Goal: Information Seeking & Learning: Find specific fact

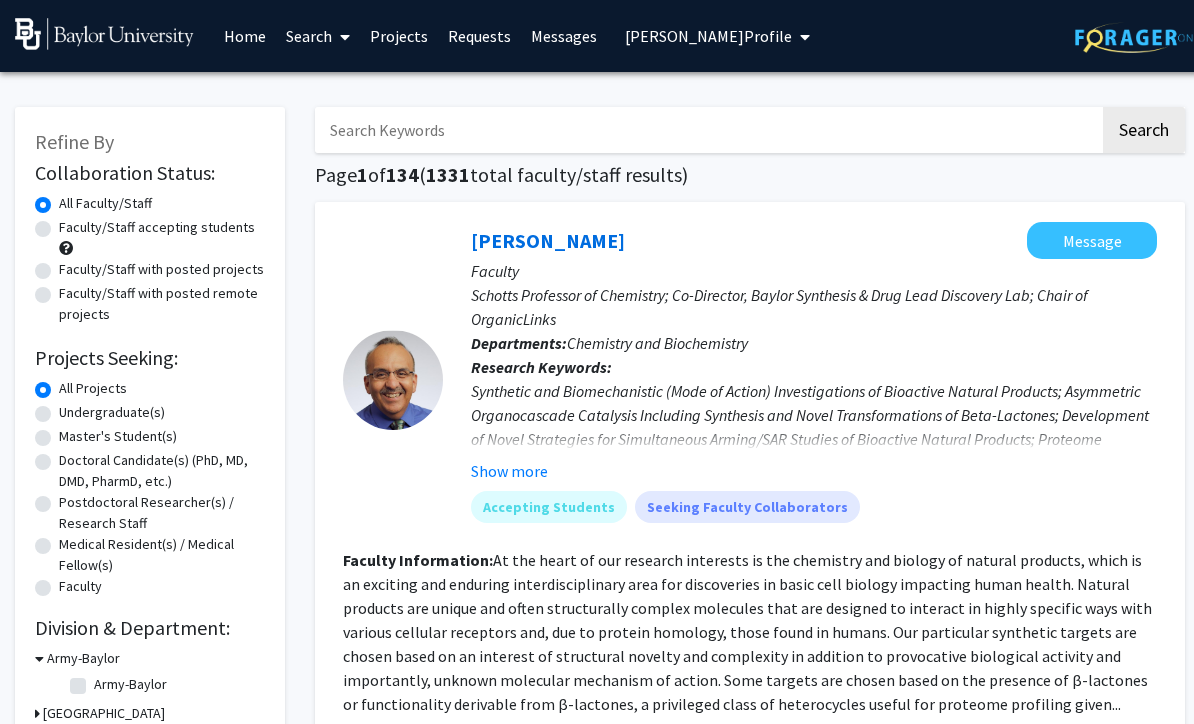
click at [808, 42] on icon "My profile dropdown to access profile and logout" at bounding box center [805, 37] width 10 height 16
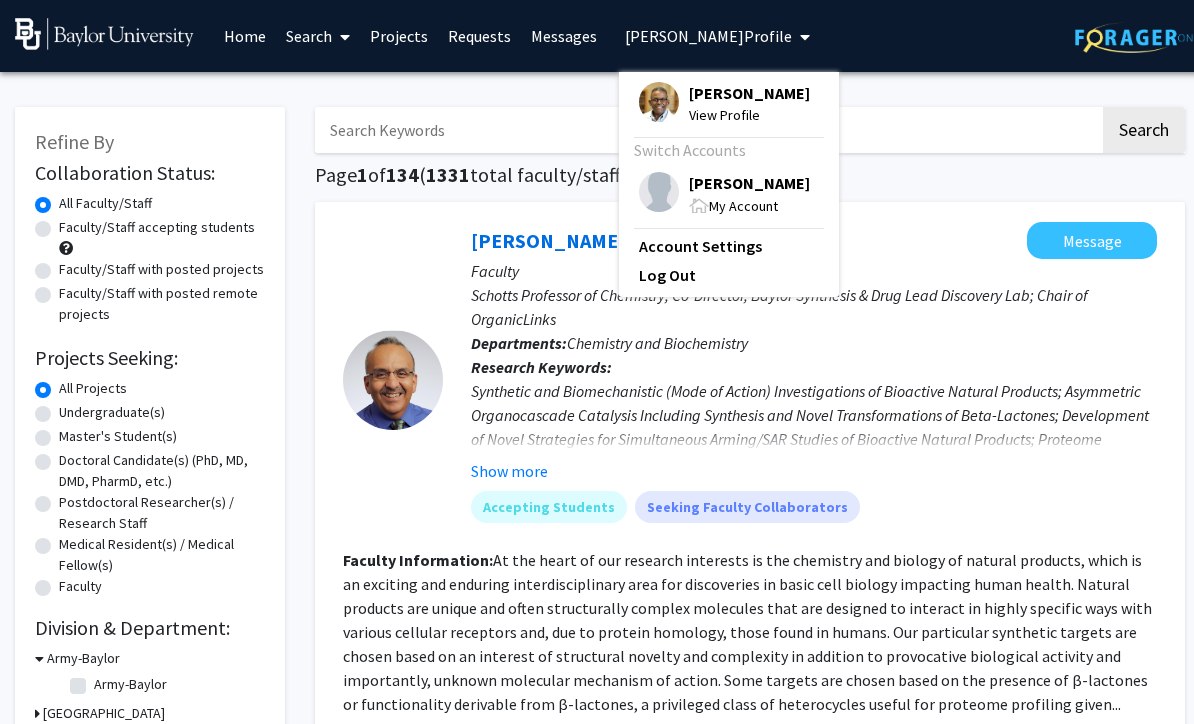
click at [742, 210] on span "My Account" at bounding box center [743, 206] width 69 height 18
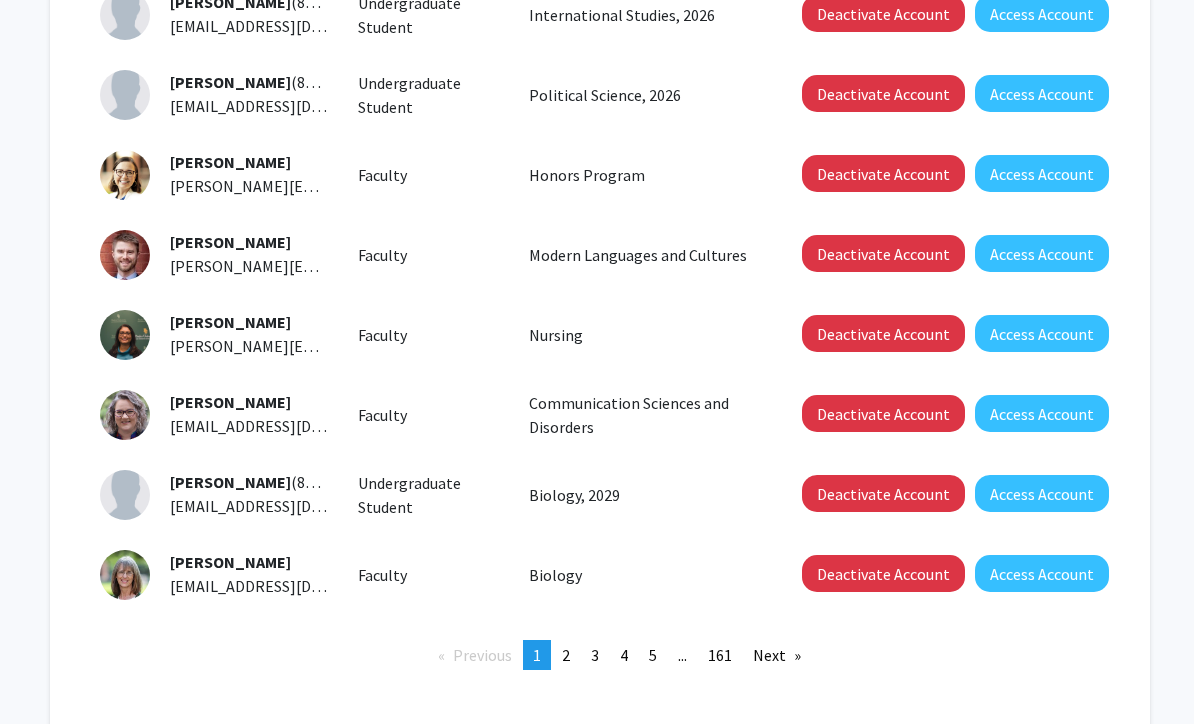
scroll to position [588, 0]
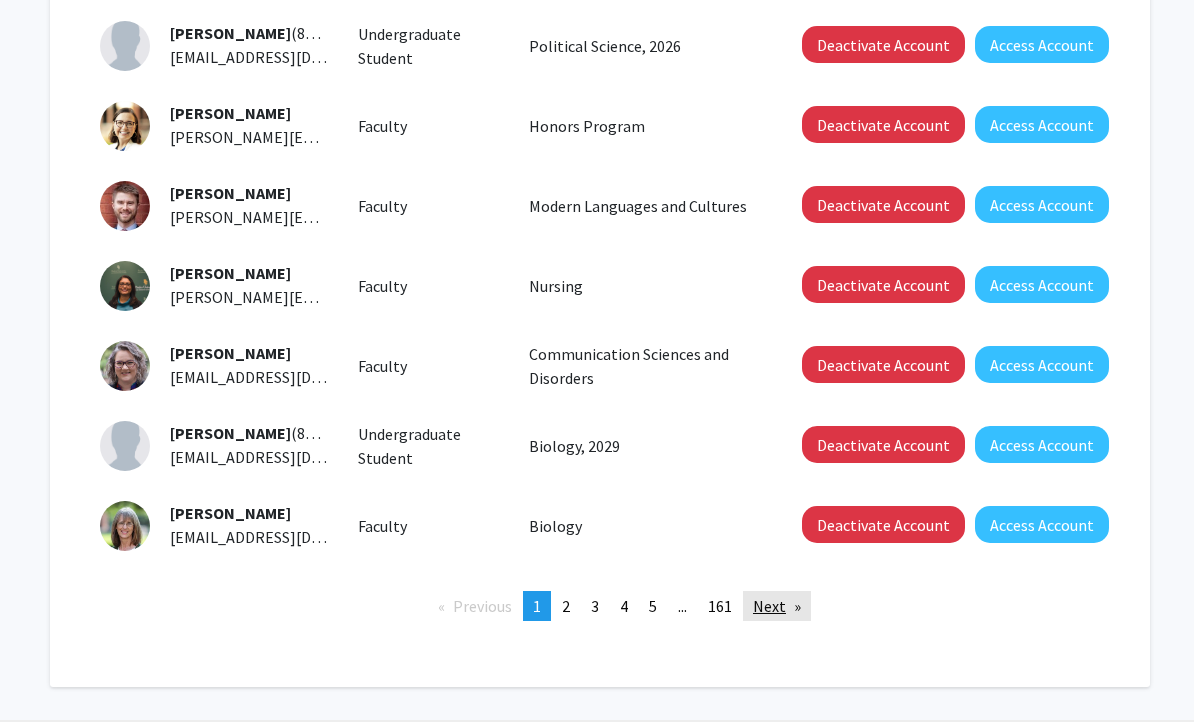
click at [776, 600] on link "Next page" at bounding box center [777, 607] width 68 height 30
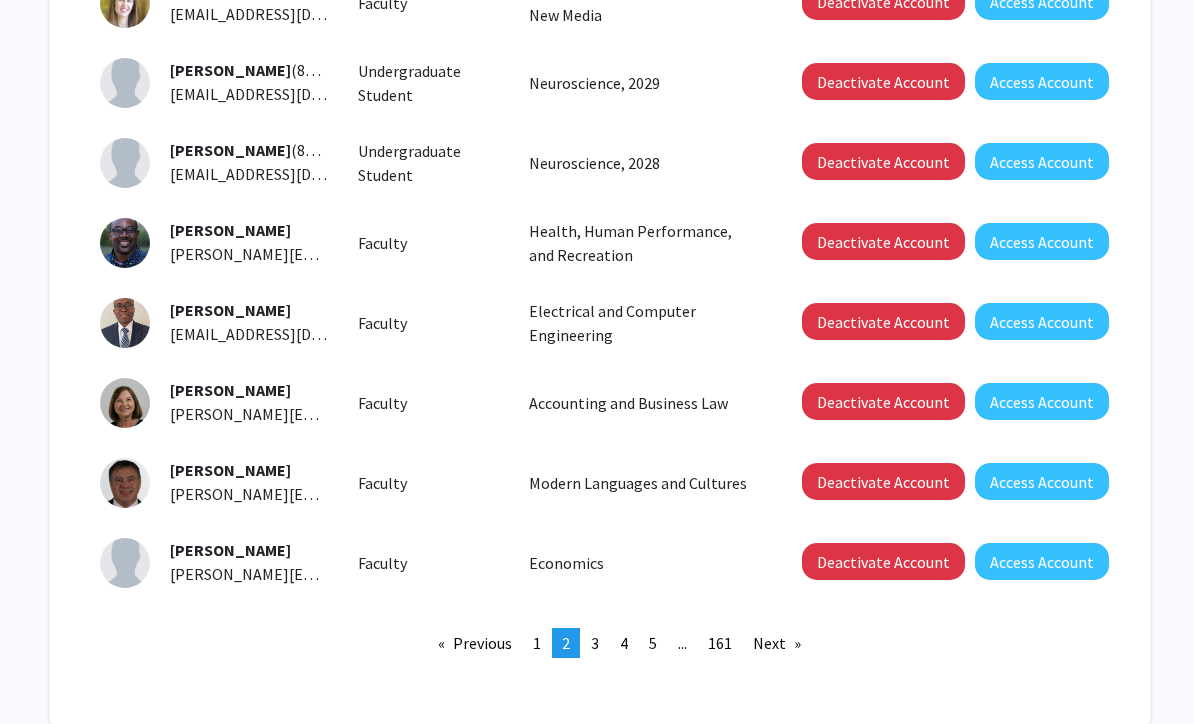
scroll to position [588, 0]
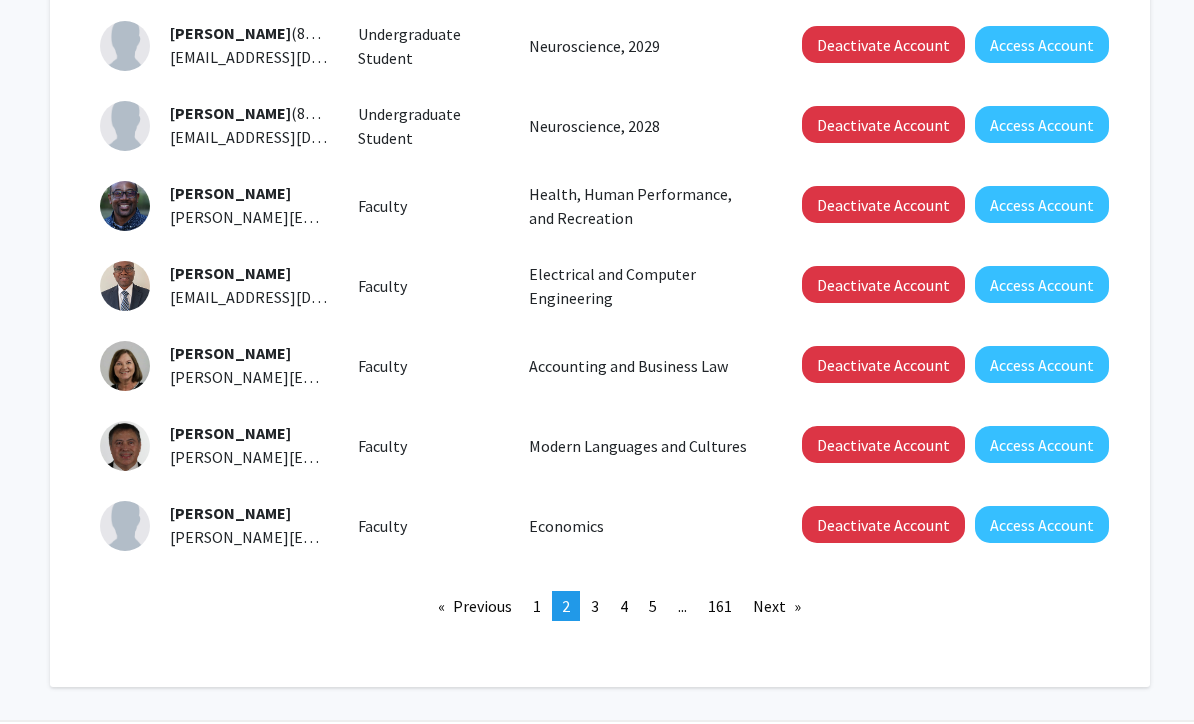
click at [784, 601] on link "Next page" at bounding box center [777, 607] width 68 height 30
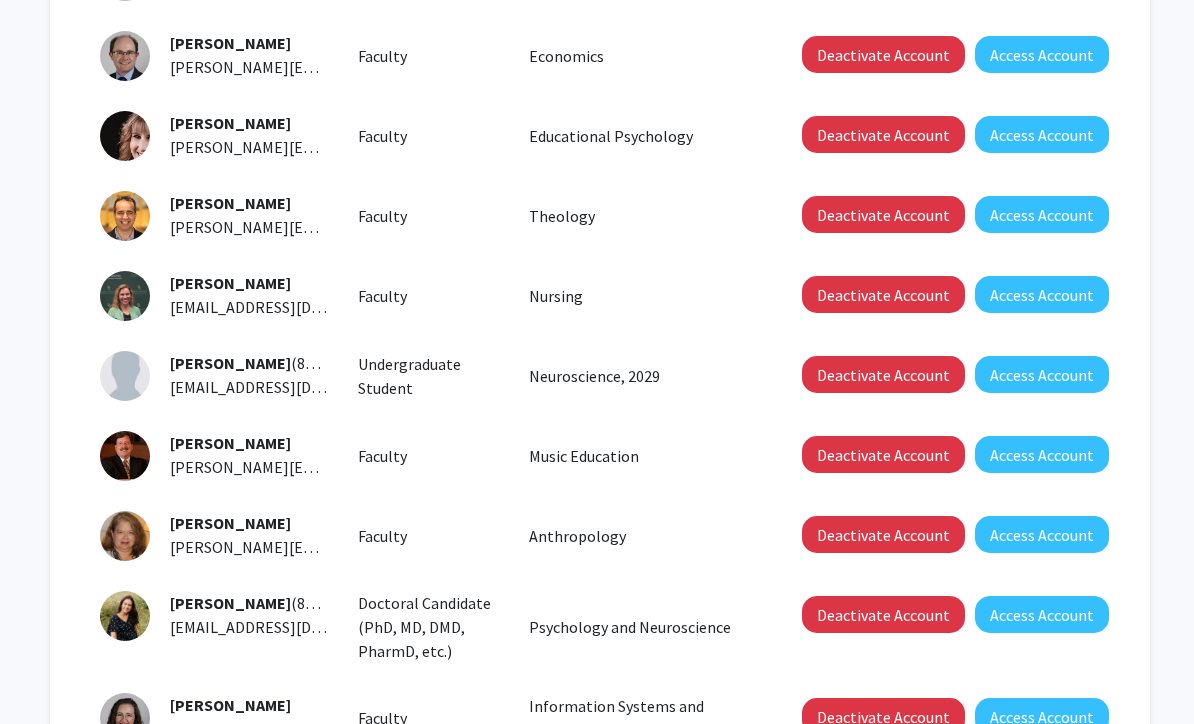
scroll to position [419, 0]
click at [243, 525] on span "[PERSON_NAME]" at bounding box center [230, 523] width 121 height 20
click at [1062, 541] on button "Access Account" at bounding box center [1042, 534] width 134 height 37
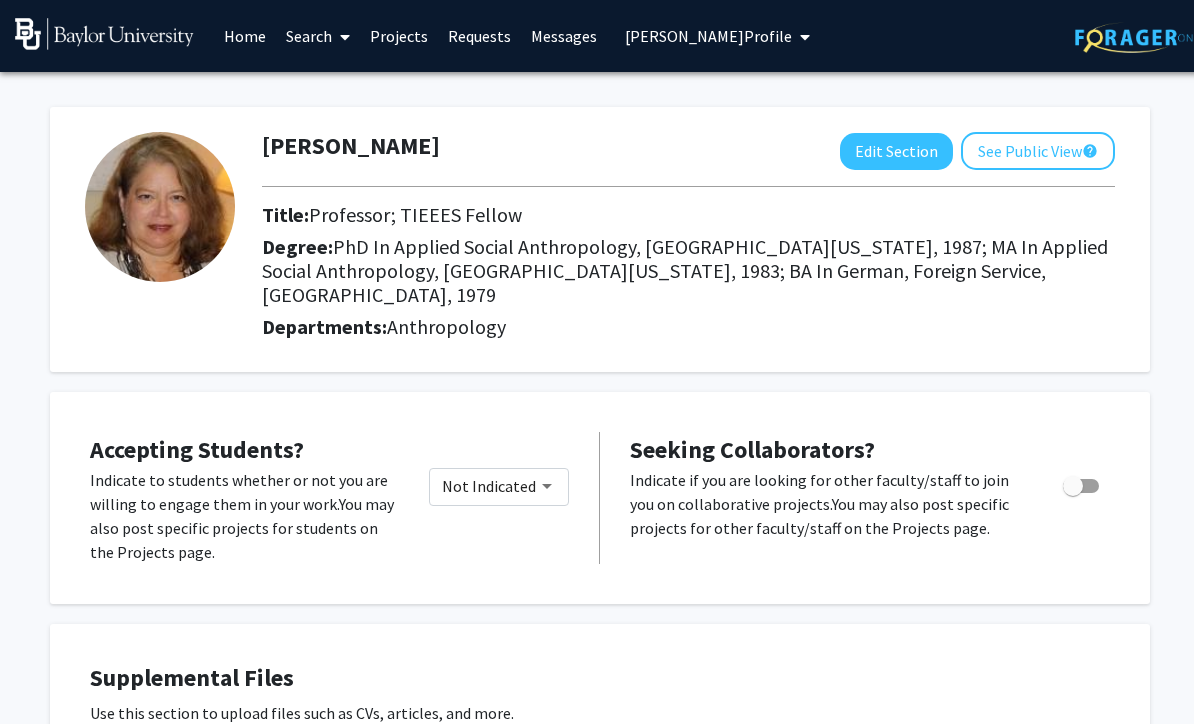
click at [809, 43] on span "My profile dropdown to access profile and logout" at bounding box center [801, 37] width 18 height 70
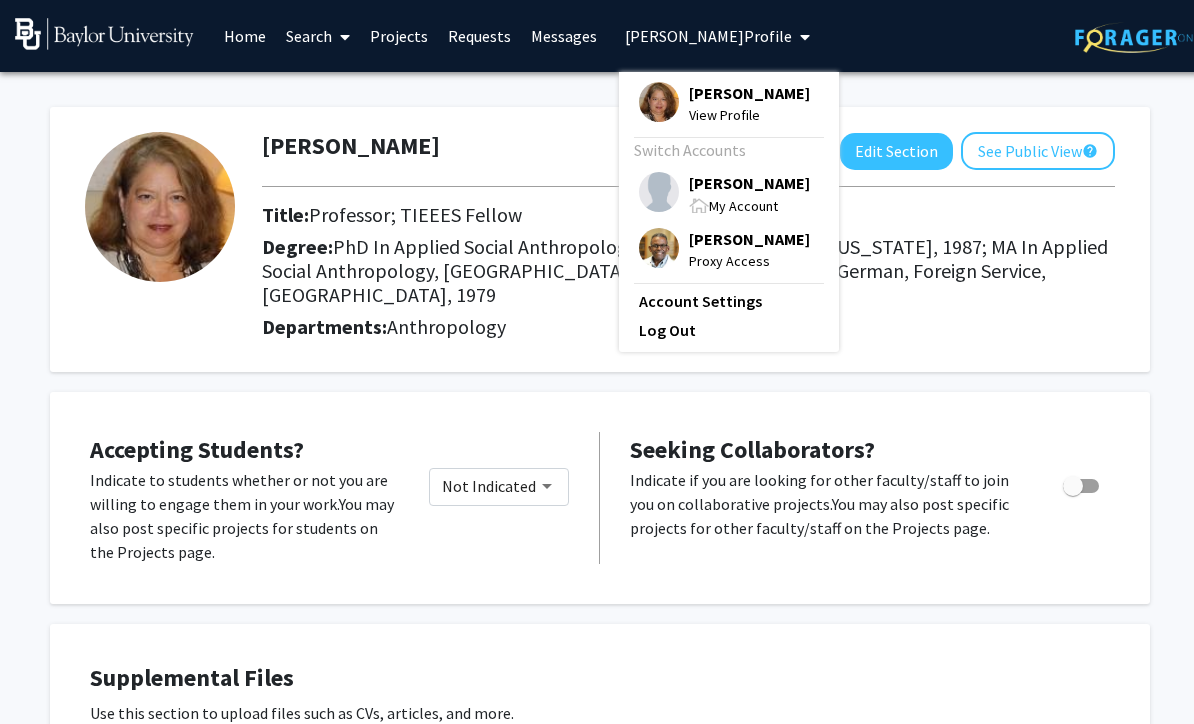
click at [766, 197] on span "My Account" at bounding box center [743, 206] width 69 height 18
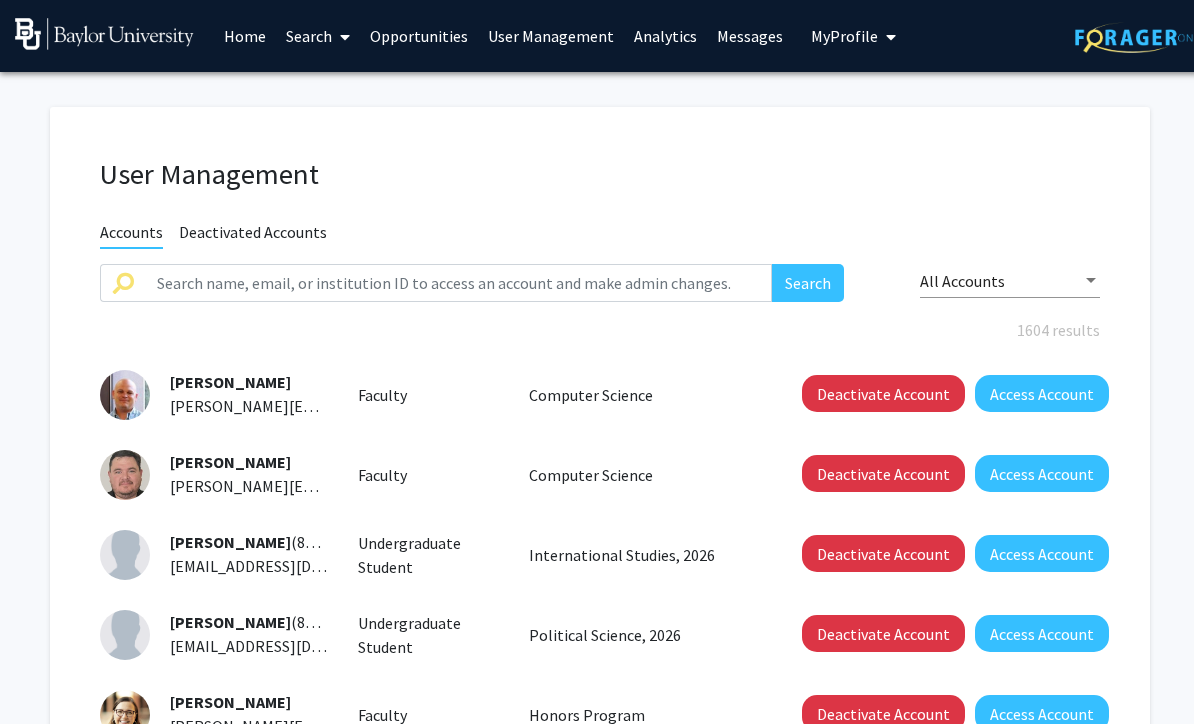
click at [656, 40] on link "Analytics" at bounding box center [665, 36] width 83 height 70
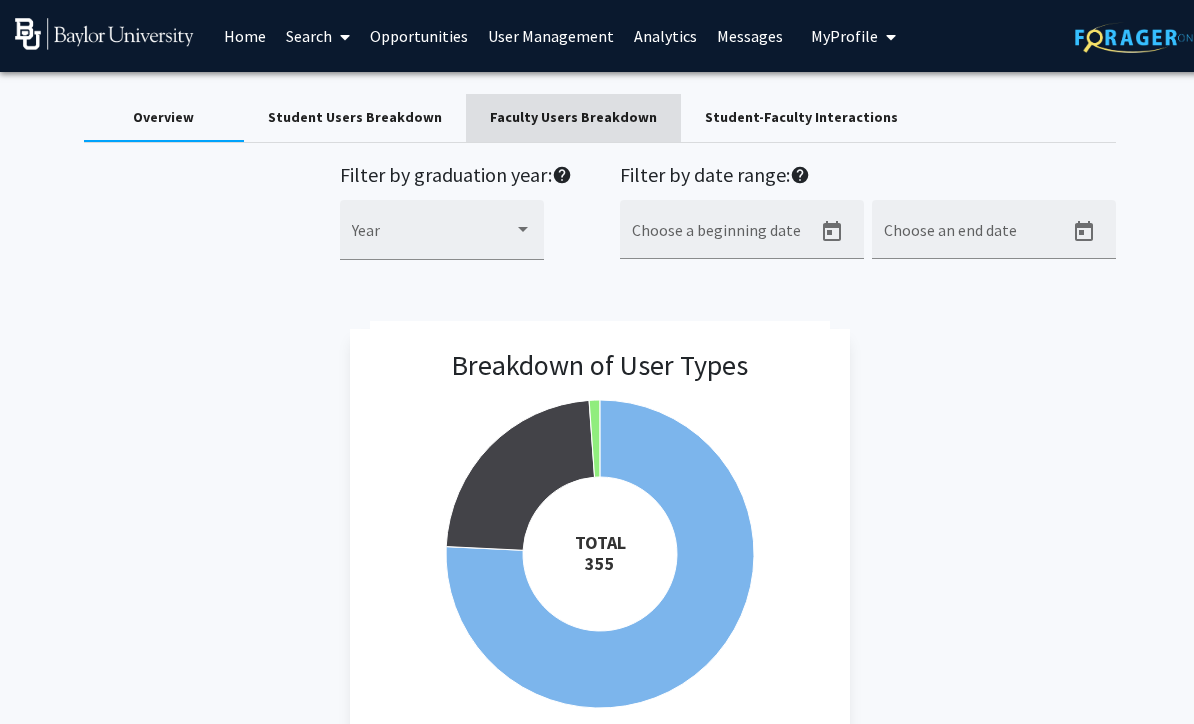
click at [565, 123] on div "Faculty Users Breakdown" at bounding box center [573, 117] width 167 height 21
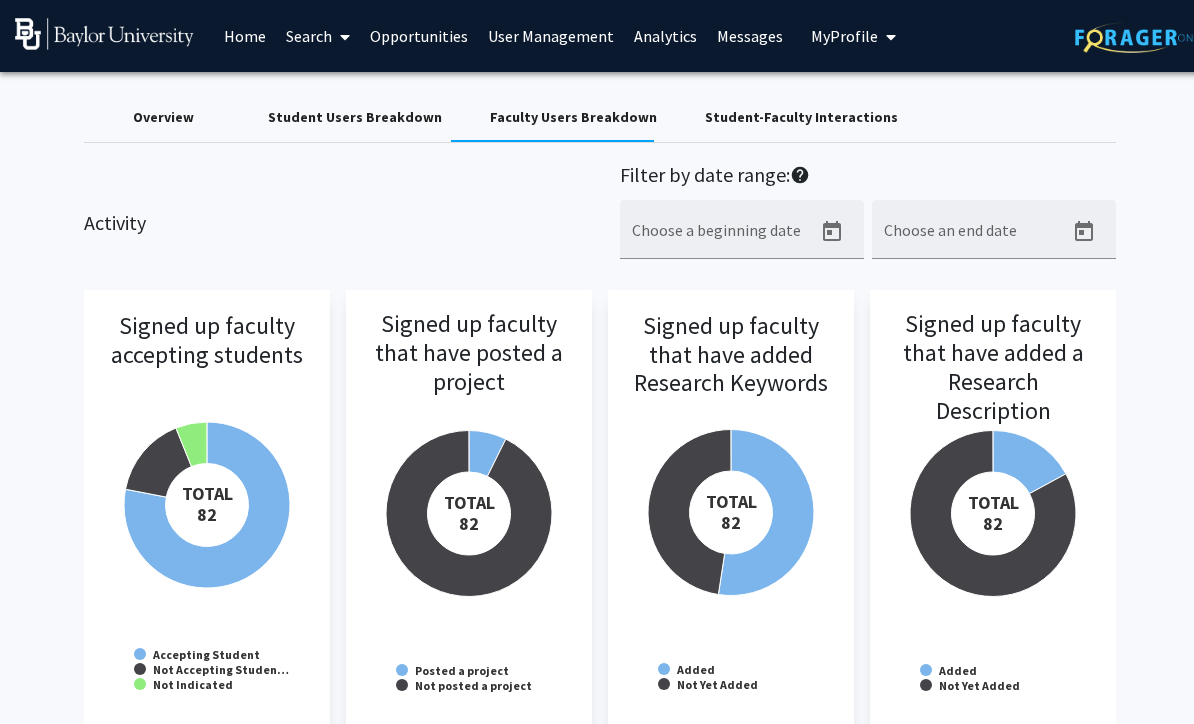
click at [1044, 664] on rect at bounding box center [993, 513] width 206 height 400
click at [241, 433] on icon at bounding box center [207, 505] width 166 height 166
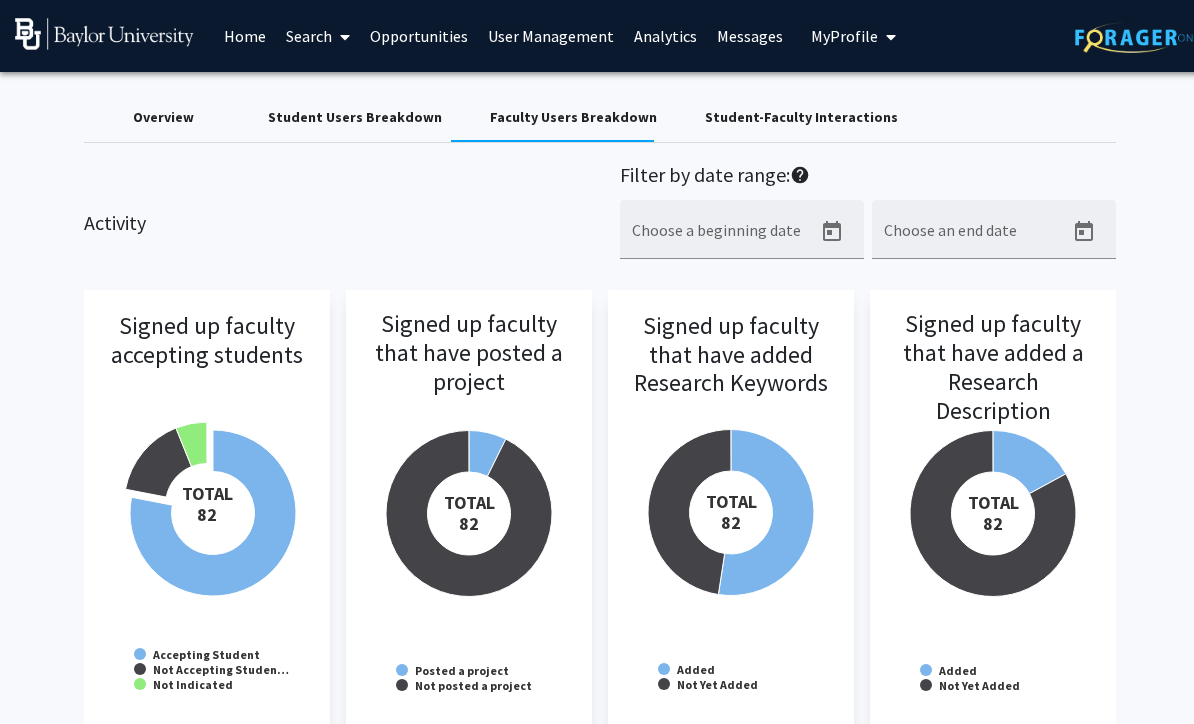
click at [551, 32] on link "User Management" at bounding box center [551, 36] width 146 height 70
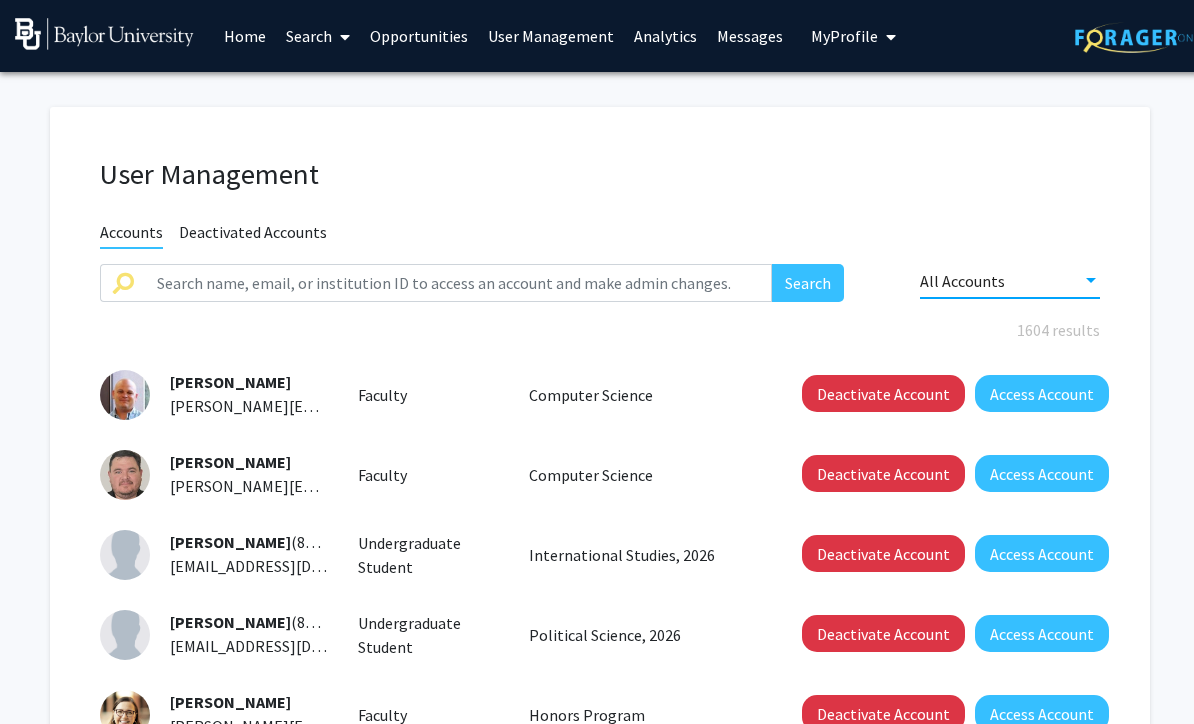
click at [1096, 284] on div at bounding box center [1091, 281] width 18 height 16
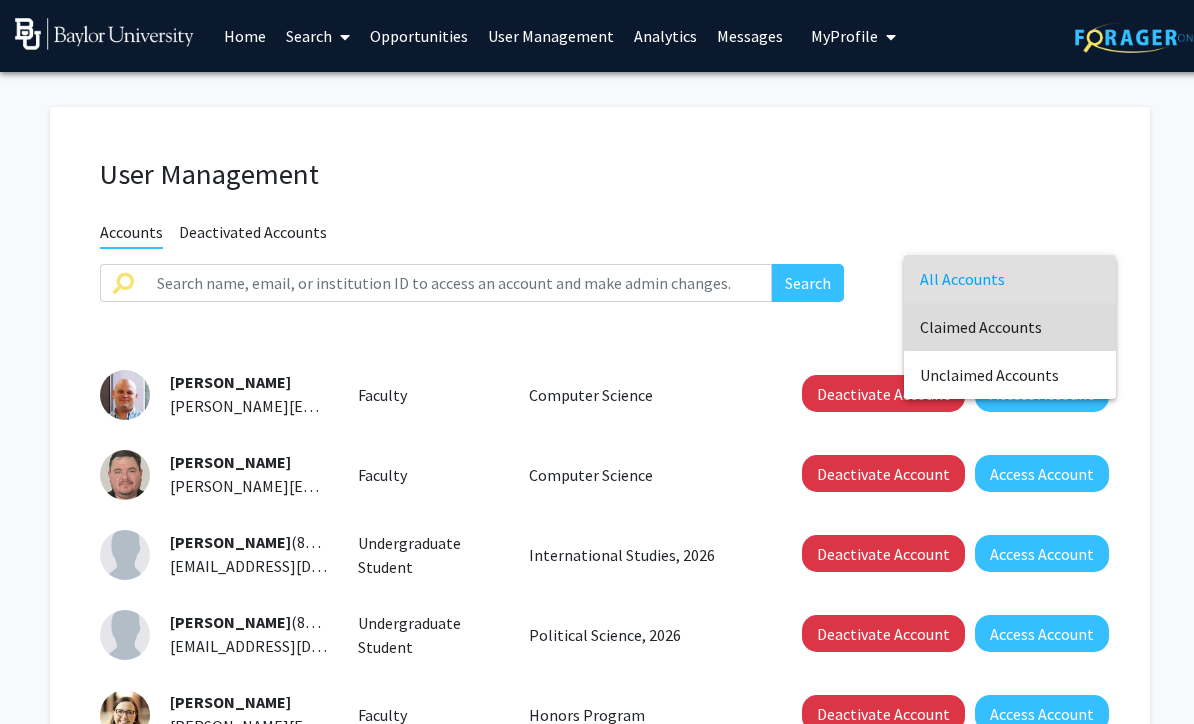
click at [1029, 323] on span "Claimed Accounts" at bounding box center [1010, 327] width 180 height 48
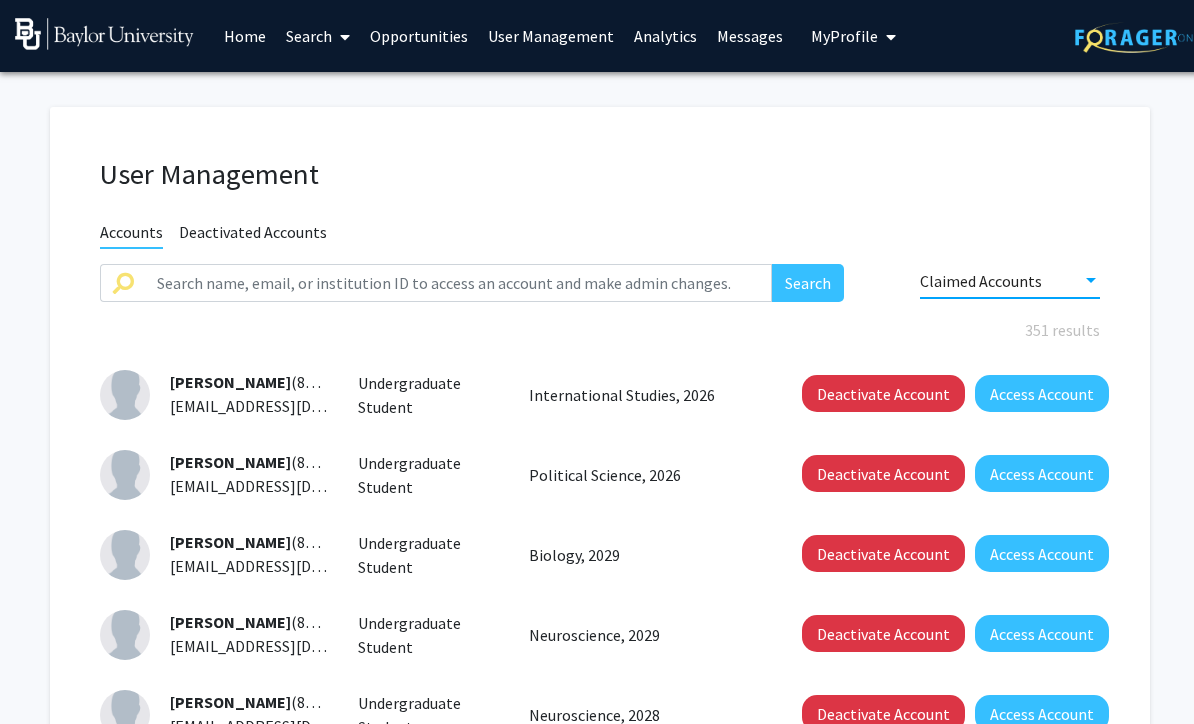
click at [652, 45] on link "Analytics" at bounding box center [665, 36] width 83 height 70
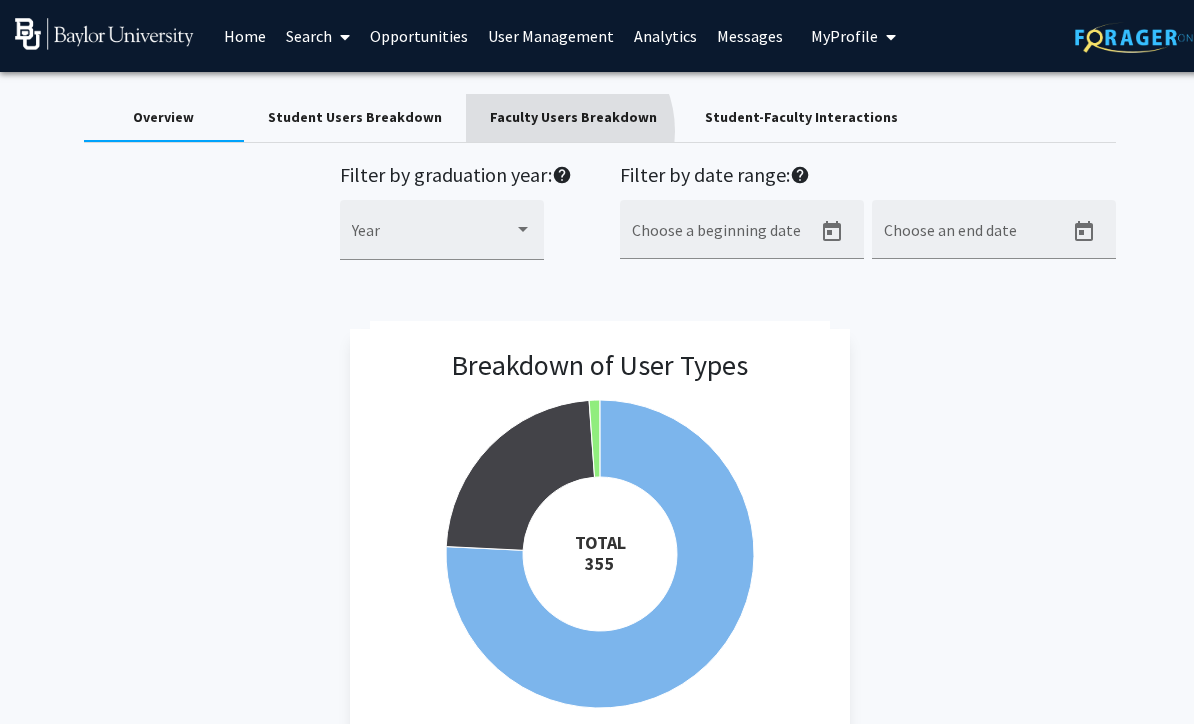
click at [545, 131] on div "Faculty Users Breakdown" at bounding box center [573, 118] width 215 height 48
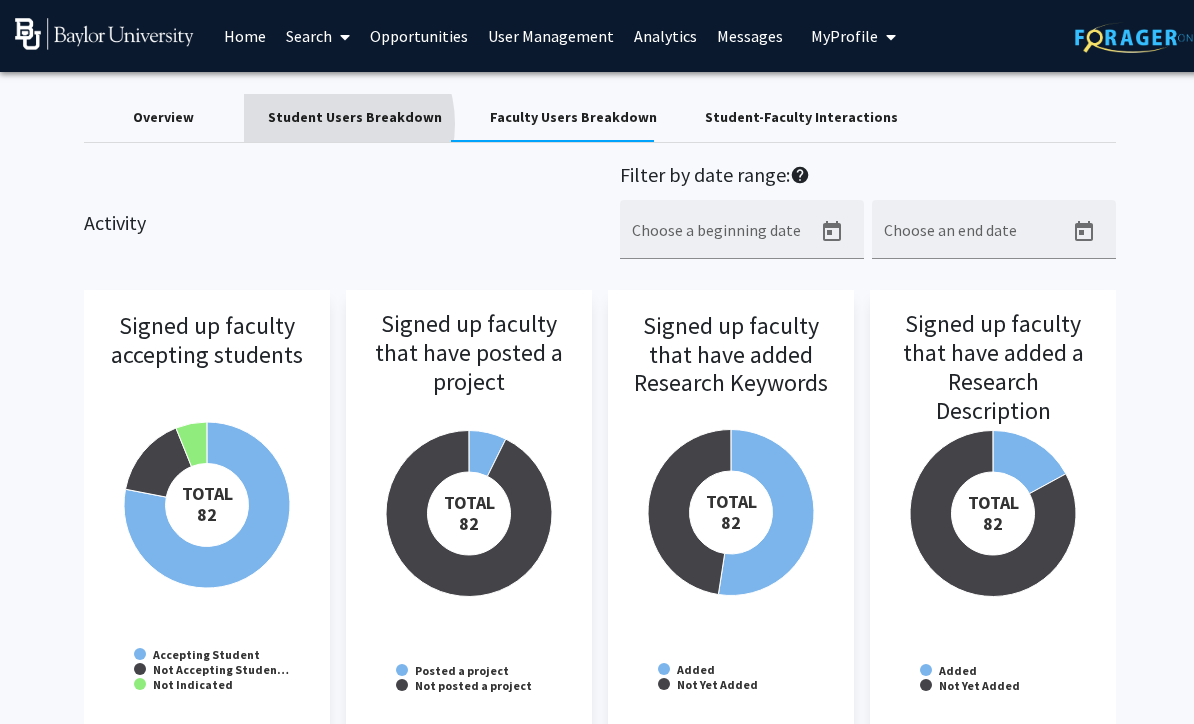
click at [322, 124] on div "Student Users Breakdown" at bounding box center [355, 117] width 174 height 21
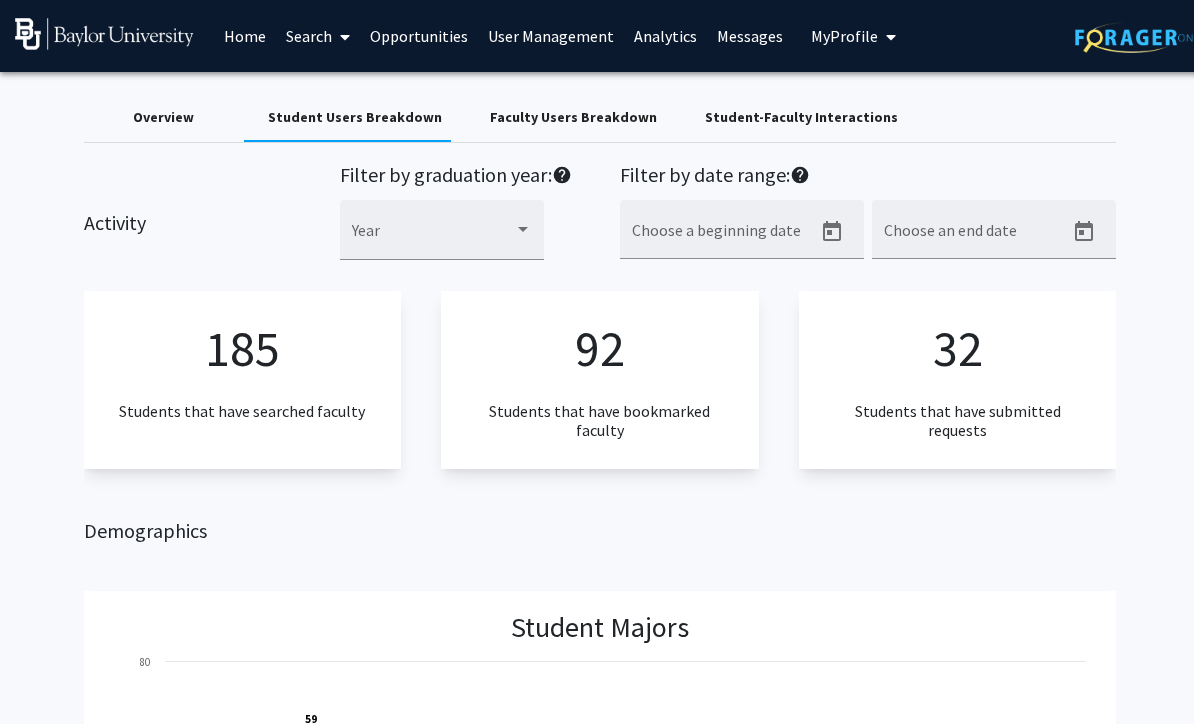
click at [140, 130] on div "Overview" at bounding box center [164, 118] width 160 height 48
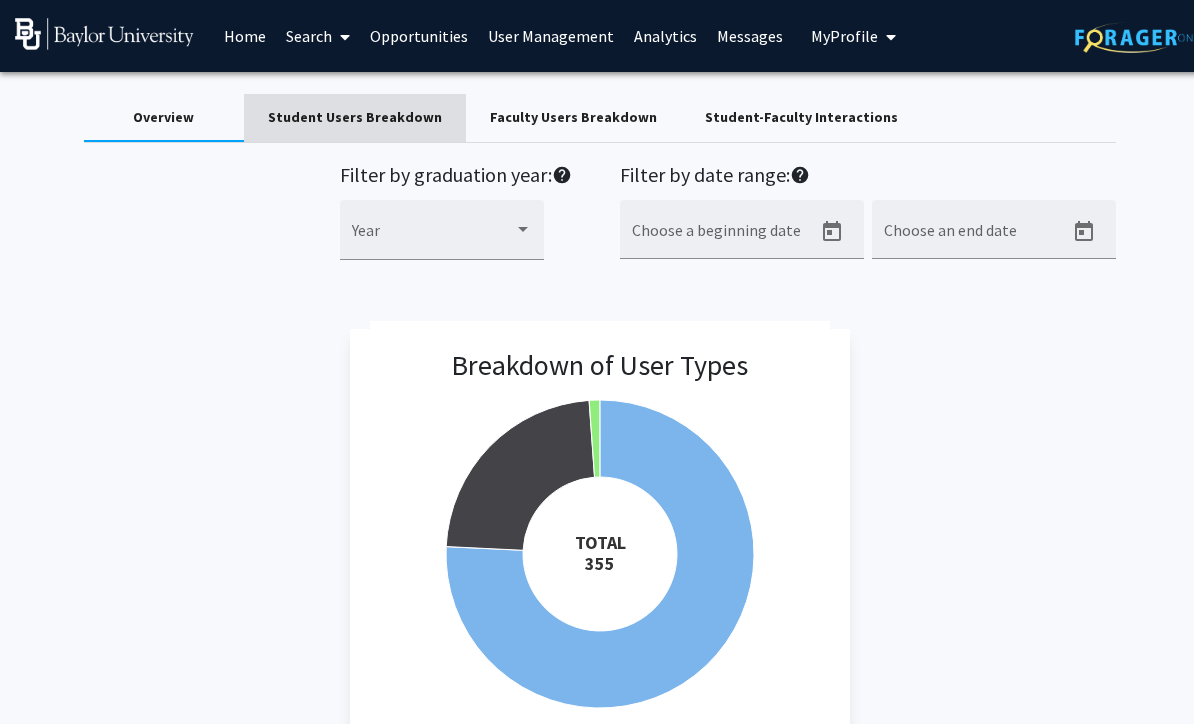
click at [388, 126] on div "Student Users Breakdown" at bounding box center [355, 117] width 174 height 21
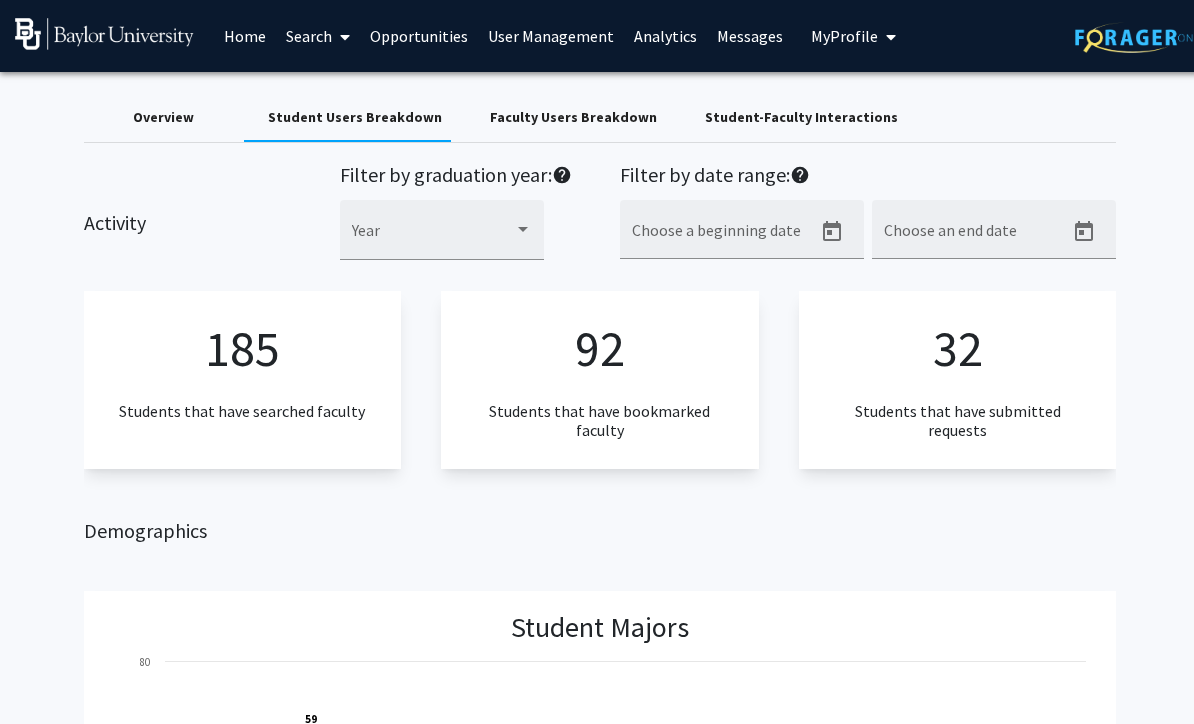
click at [755, 38] on link "Messages" at bounding box center [750, 36] width 86 height 70
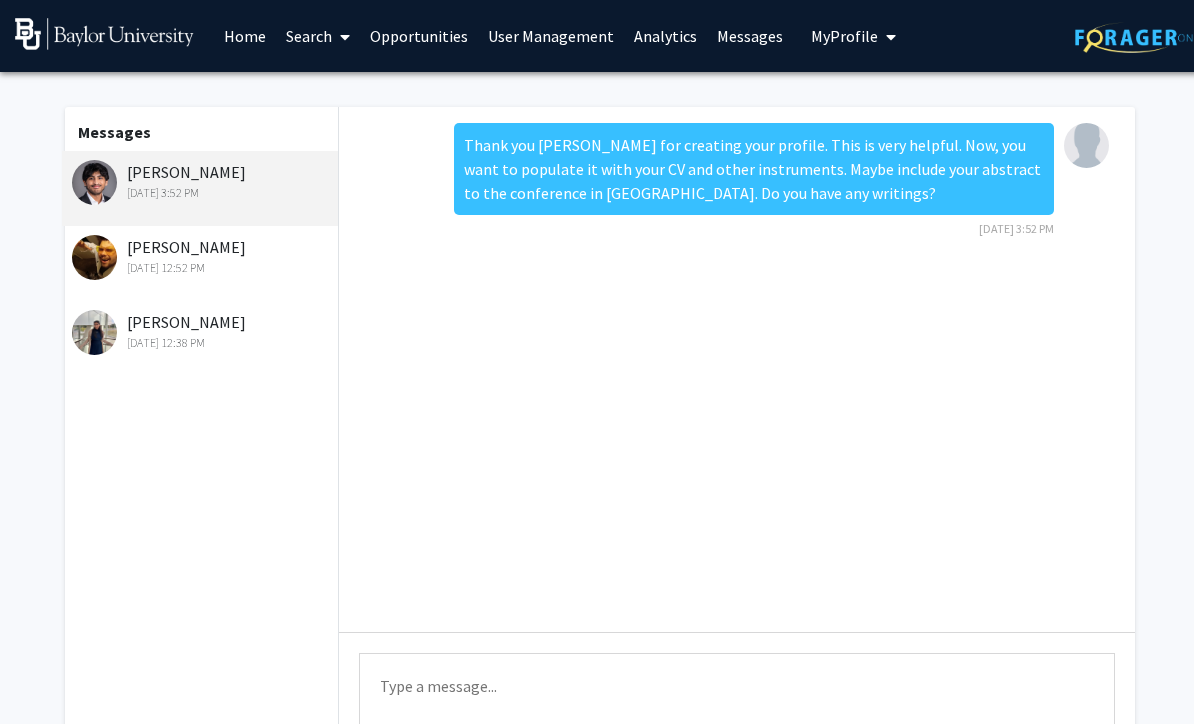
click at [666, 39] on link "Analytics" at bounding box center [665, 36] width 83 height 70
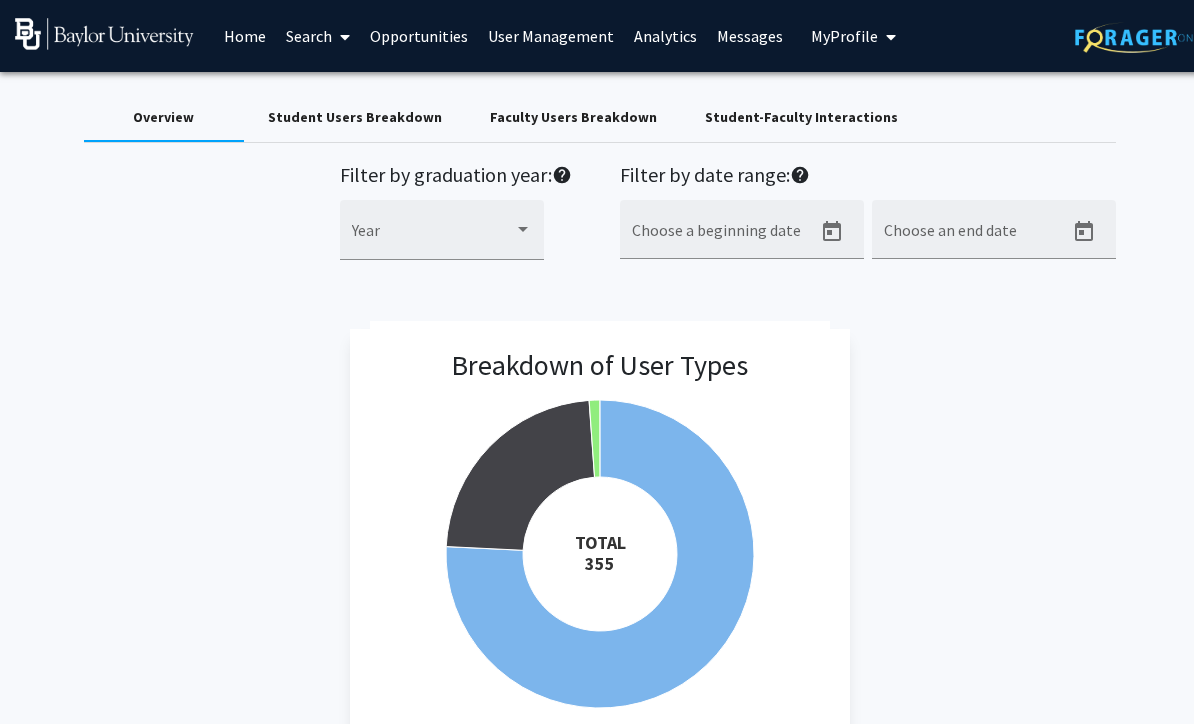
click at [554, 43] on link "User Management" at bounding box center [551, 36] width 146 height 70
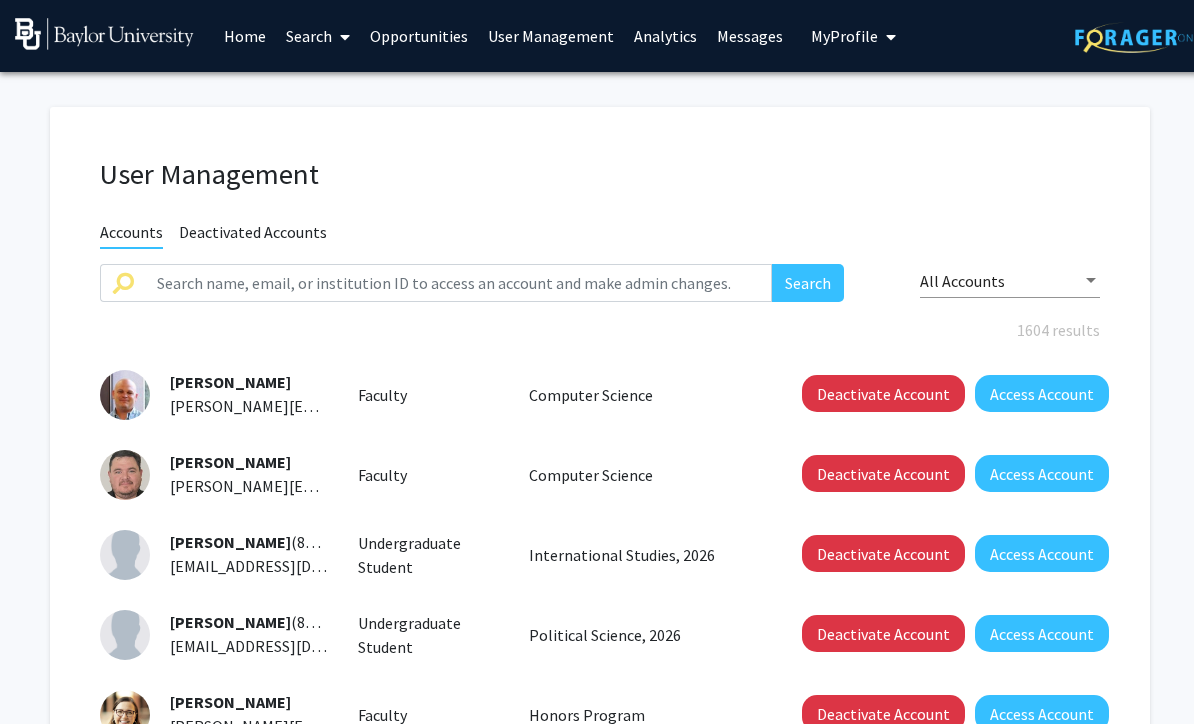
click at [352, 41] on link "Search" at bounding box center [318, 36] width 84 height 70
click at [334, 126] on span "Students" at bounding box center [337, 132] width 122 height 40
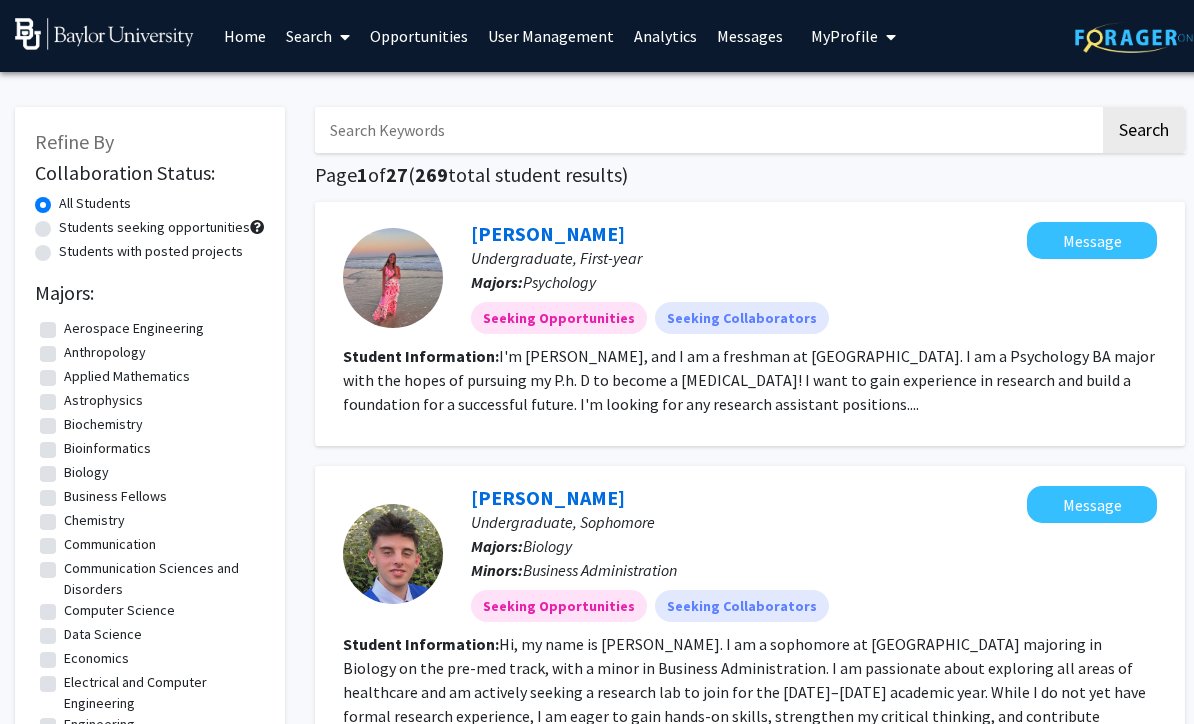
click at [720, 177] on h1 "Page 1 of 27 ( 269 total student results)" at bounding box center [750, 175] width 870 height 24
click at [214, 227] on label "Students seeking opportunities" at bounding box center [154, 227] width 191 height 21
click at [72, 227] on input "Students seeking opportunities" at bounding box center [65, 223] width 13 height 13
radio input "true"
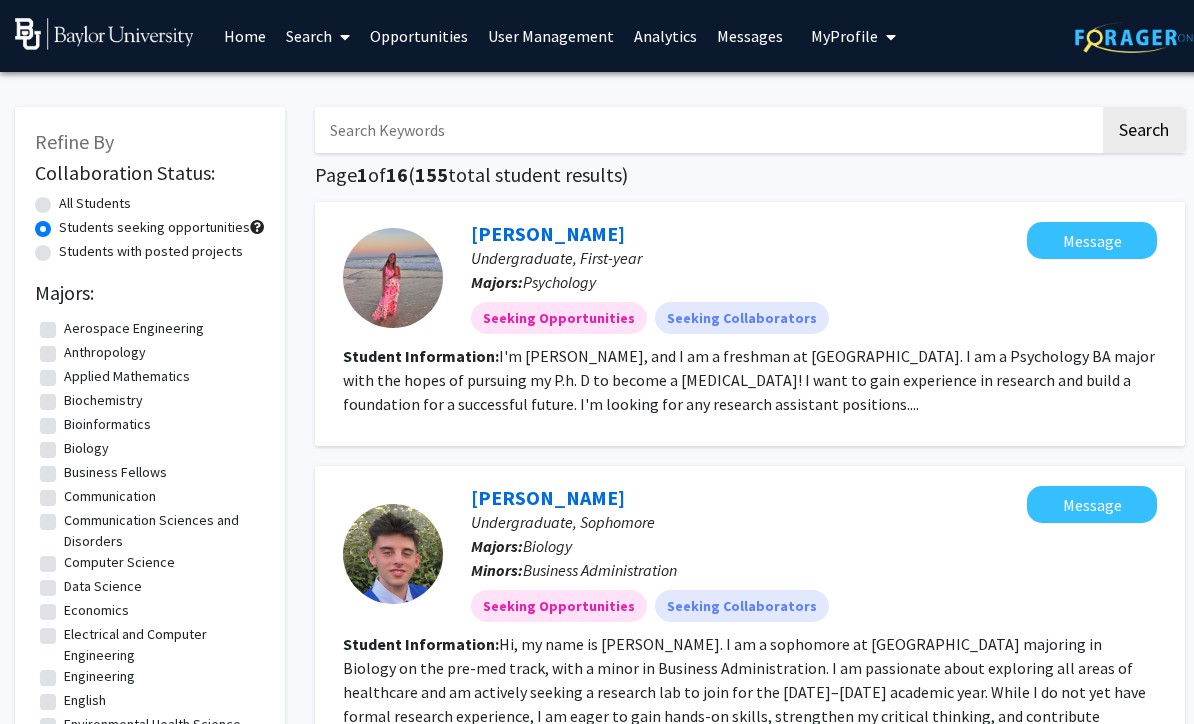
click at [156, 201] on div "All Students" at bounding box center [150, 205] width 230 height 24
click at [107, 209] on label "All Students" at bounding box center [95, 203] width 72 height 21
click at [72, 206] on input "All Students" at bounding box center [65, 199] width 13 height 13
radio input "true"
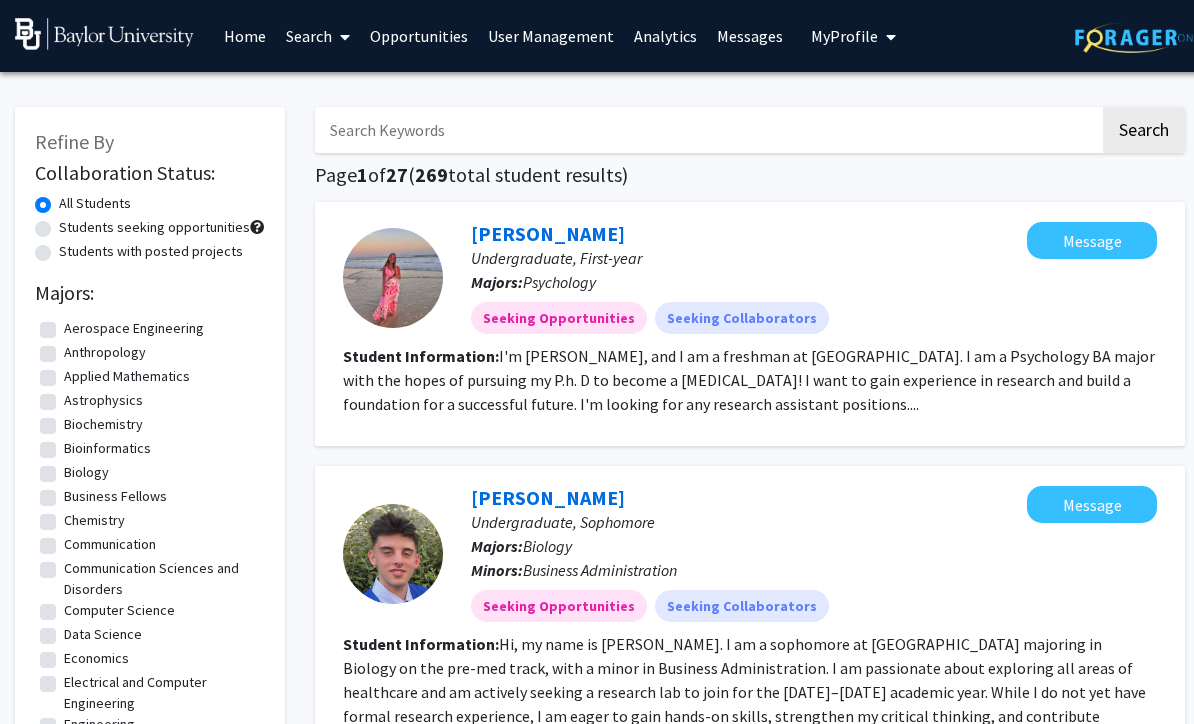
click at [82, 226] on label "Students seeking opportunities" at bounding box center [154, 227] width 191 height 21
click at [72, 226] on input "Students seeking opportunities" at bounding box center [65, 223] width 13 height 13
radio input "true"
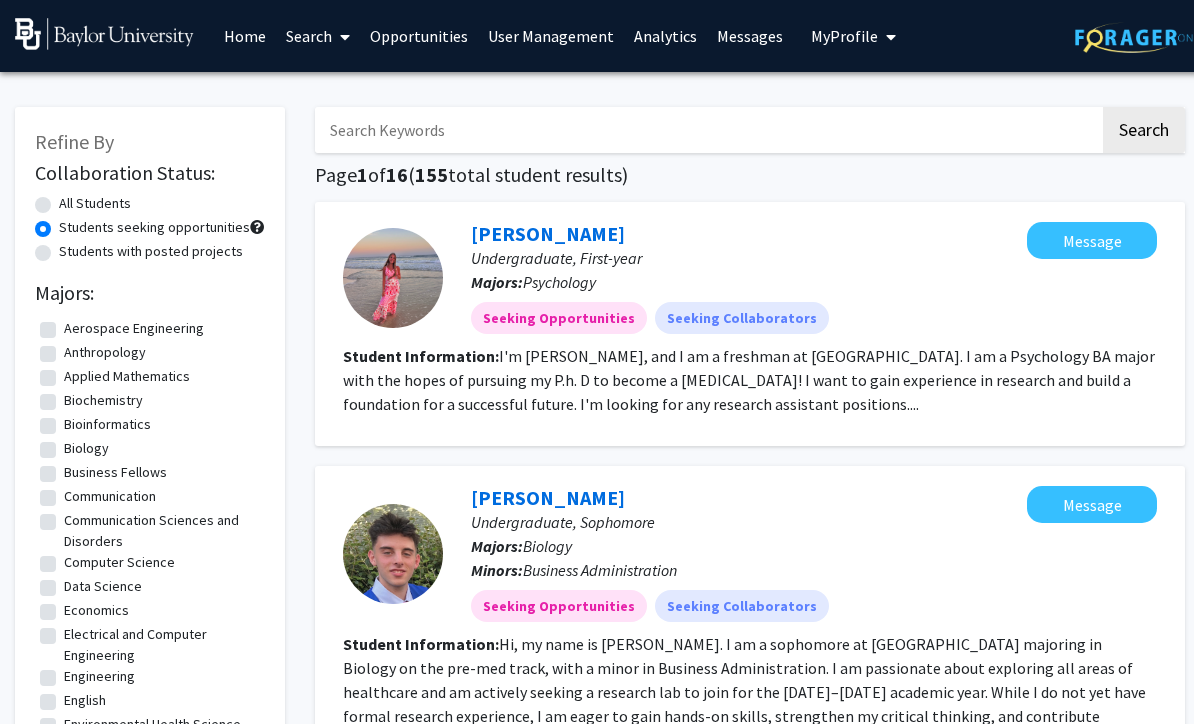
click at [385, 127] on input "Search Keywords" at bounding box center [707, 130] width 785 height 46
type input "[PERSON_NAME]"
click at [1143, 128] on button "Search" at bounding box center [1144, 130] width 82 height 46
radio input "true"
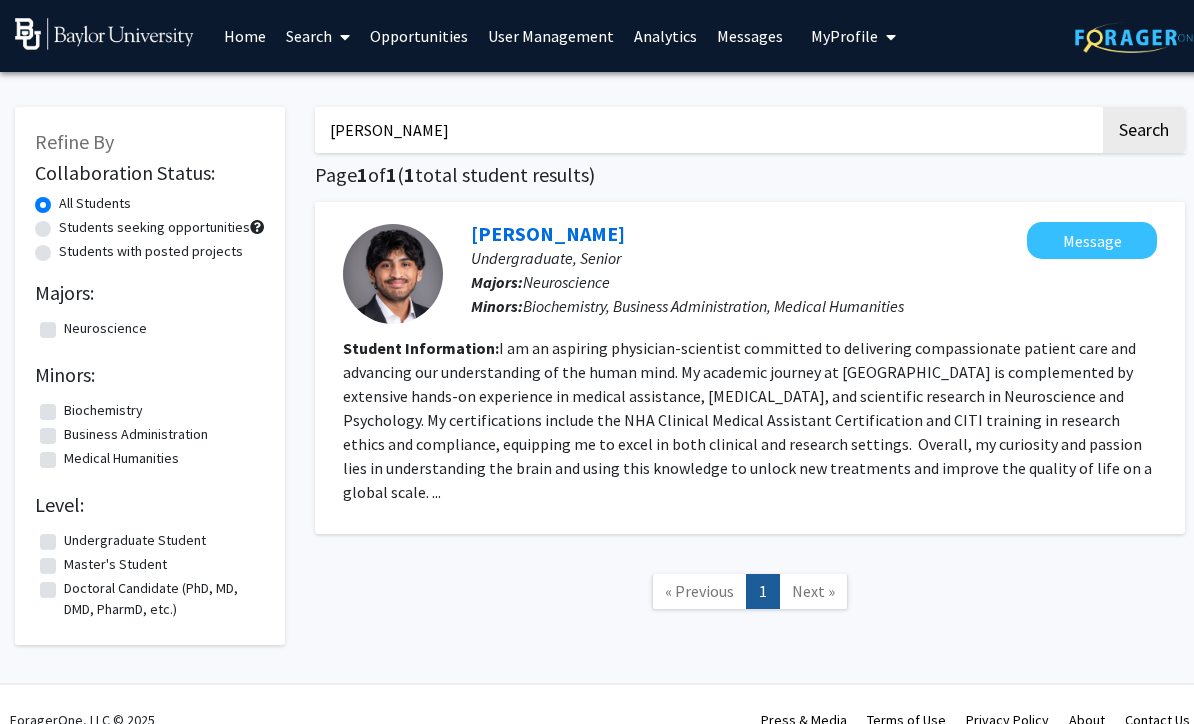
click at [552, 232] on link "[PERSON_NAME]" at bounding box center [548, 233] width 154 height 25
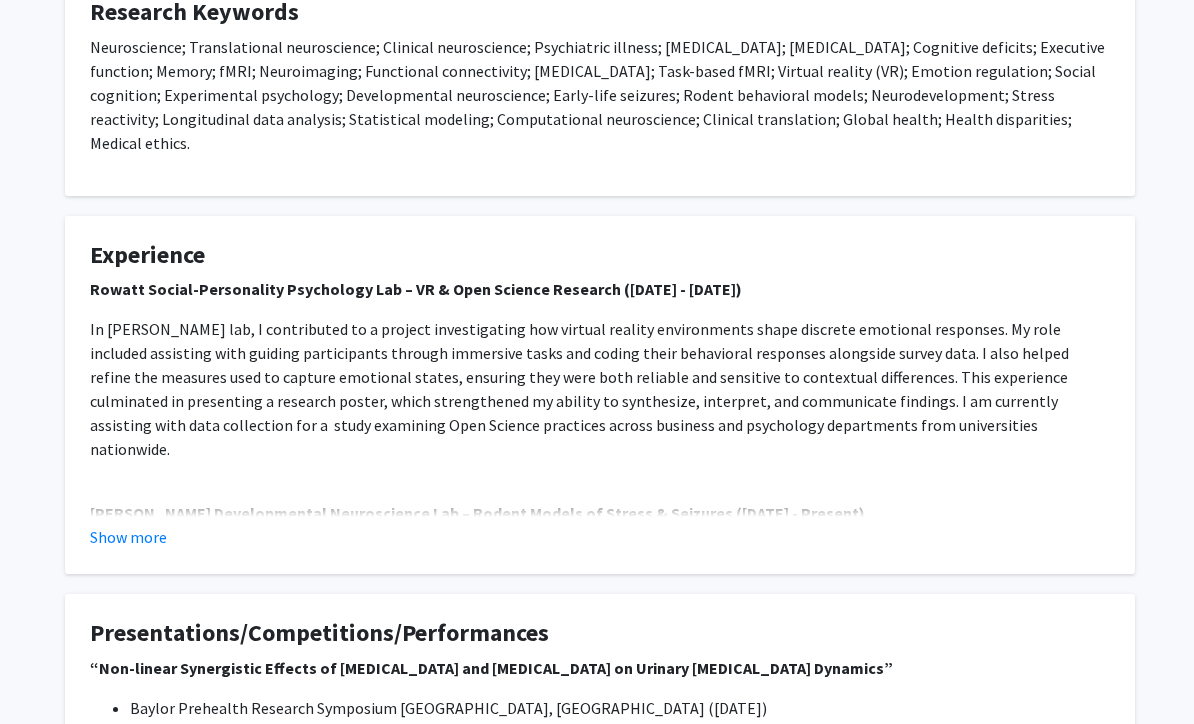
scroll to position [771, 0]
